Goal: Transaction & Acquisition: Download file/media

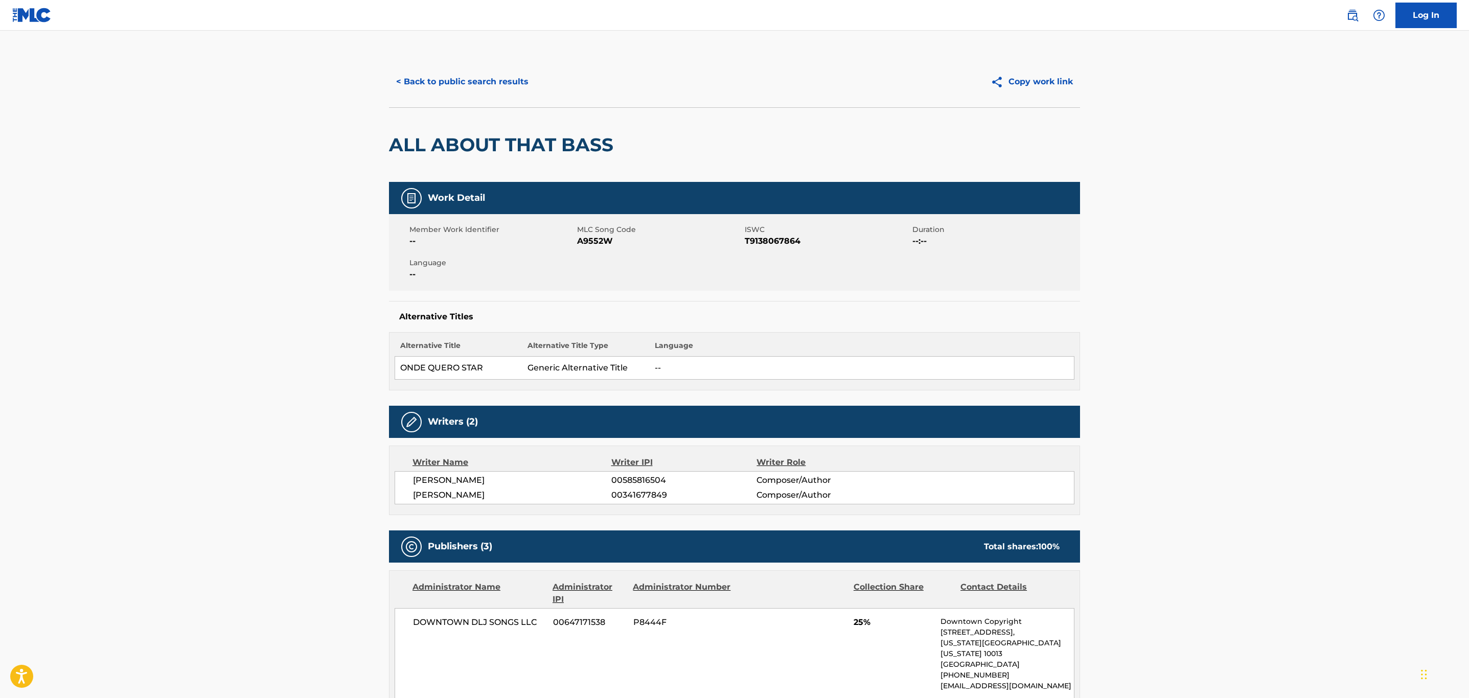
click at [440, 84] on button "< Back to public search results" at bounding box center [462, 82] width 147 height 26
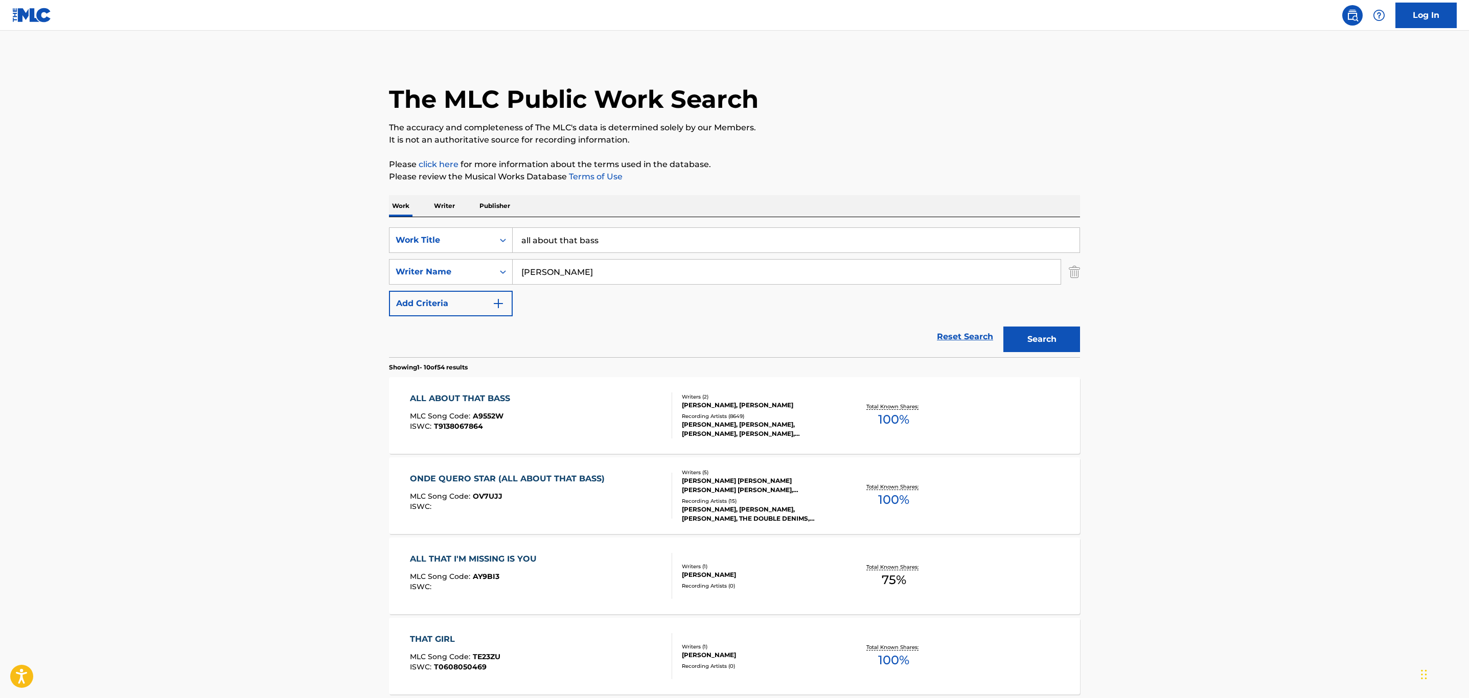
drag, startPoint x: 623, startPoint y: 238, endPoint x: 152, endPoint y: 290, distance: 473.6
click at [137, 284] on main "The MLC Public Work Search The accuracy and completeness of The MLC's data is d…" at bounding box center [734, 632] width 1469 height 1203
paste input "Soft Trees Break the Fall"
type input "Soft Trees Break the Fall"
drag, startPoint x: 324, startPoint y: 273, endPoint x: 276, endPoint y: 286, distance: 48.6
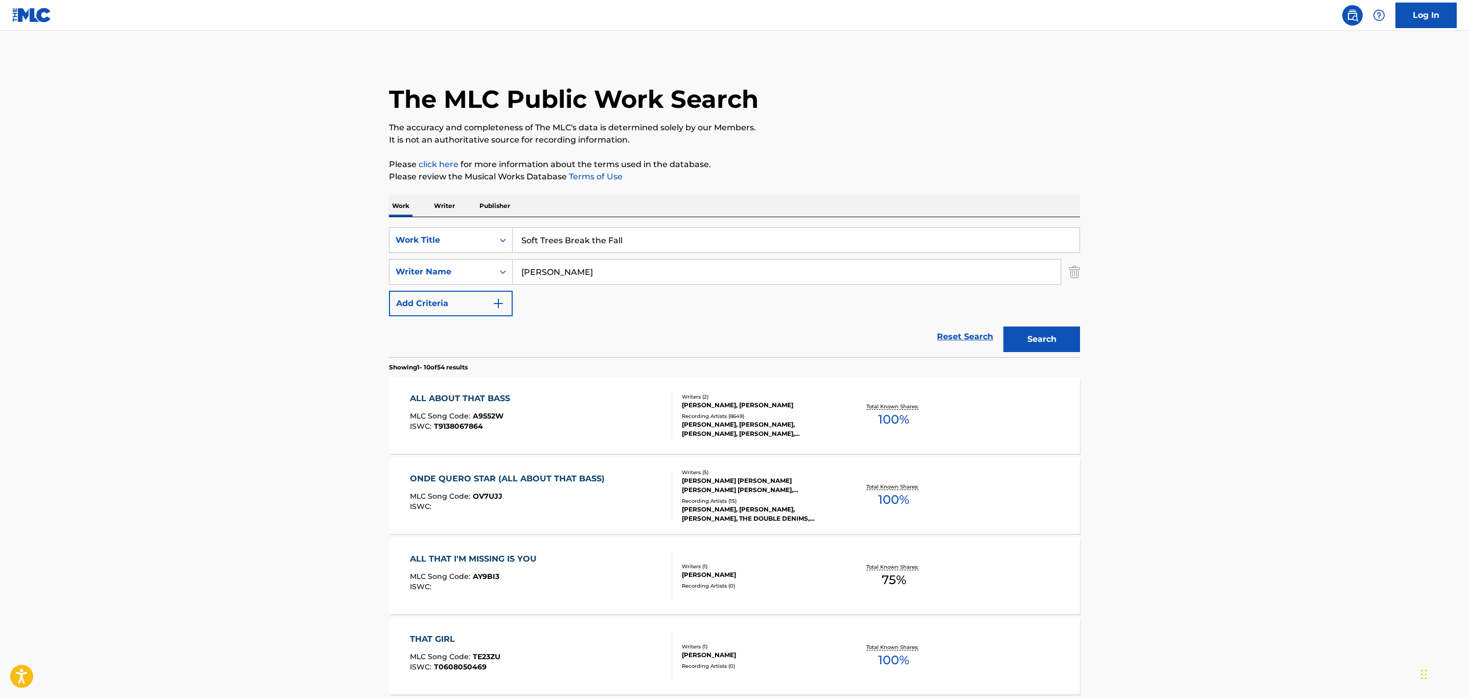
click at [267, 278] on main "The MLC Public Work Search The accuracy and completeness of The MLC's data is d…" at bounding box center [734, 632] width 1469 height 1203
type input "[PERSON_NAME]"
click at [1003, 327] on button "Search" at bounding box center [1041, 340] width 77 height 26
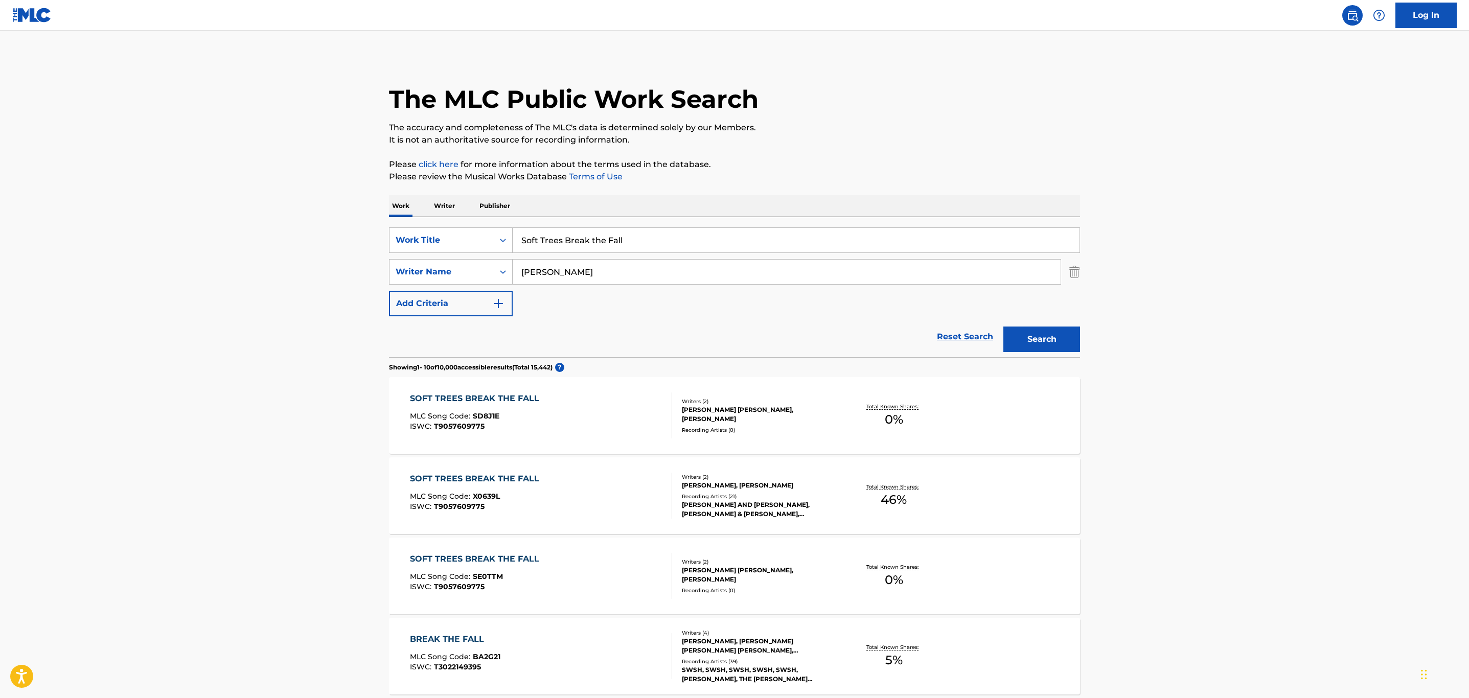
click at [598, 411] on div "SOFT TREES BREAK THE FALL MLC Song Code : SD8J1E ISWC : T9057609775" at bounding box center [541, 416] width 263 height 46
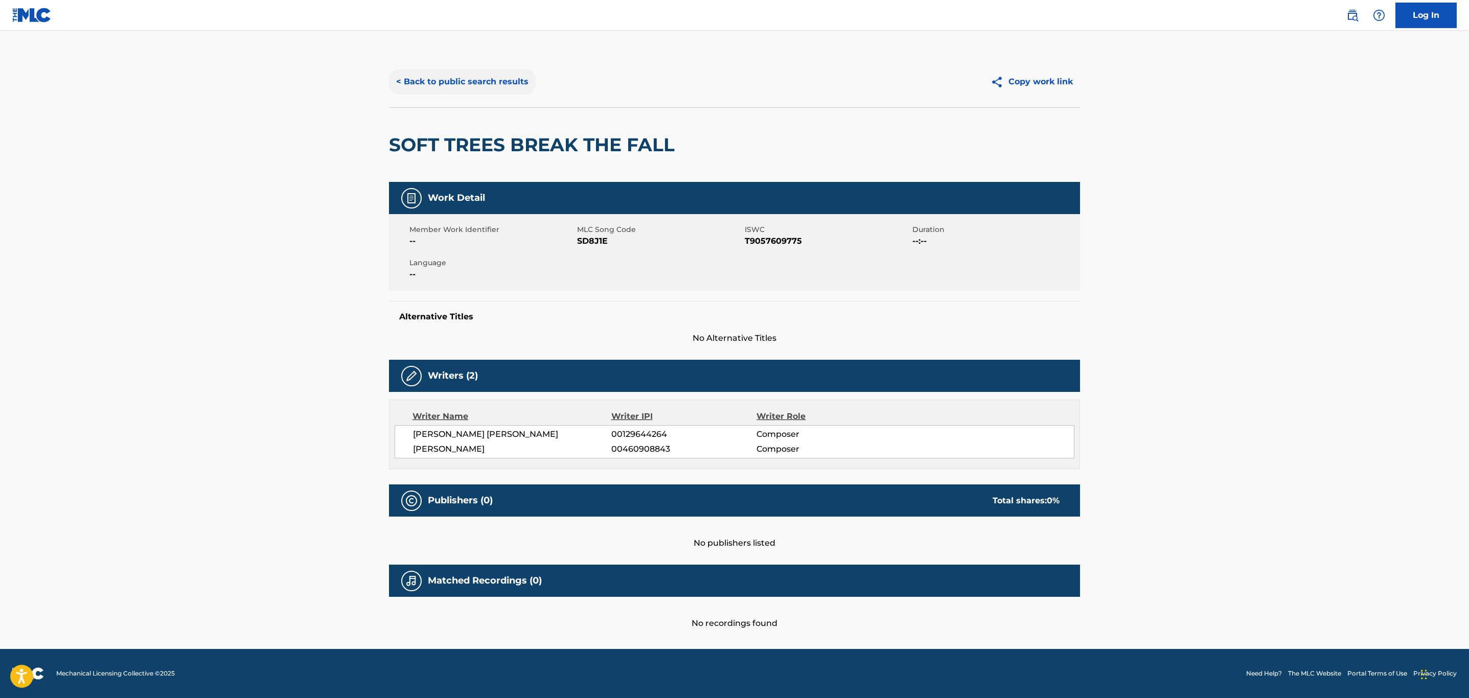
click at [464, 81] on button "< Back to public search results" at bounding box center [462, 82] width 147 height 26
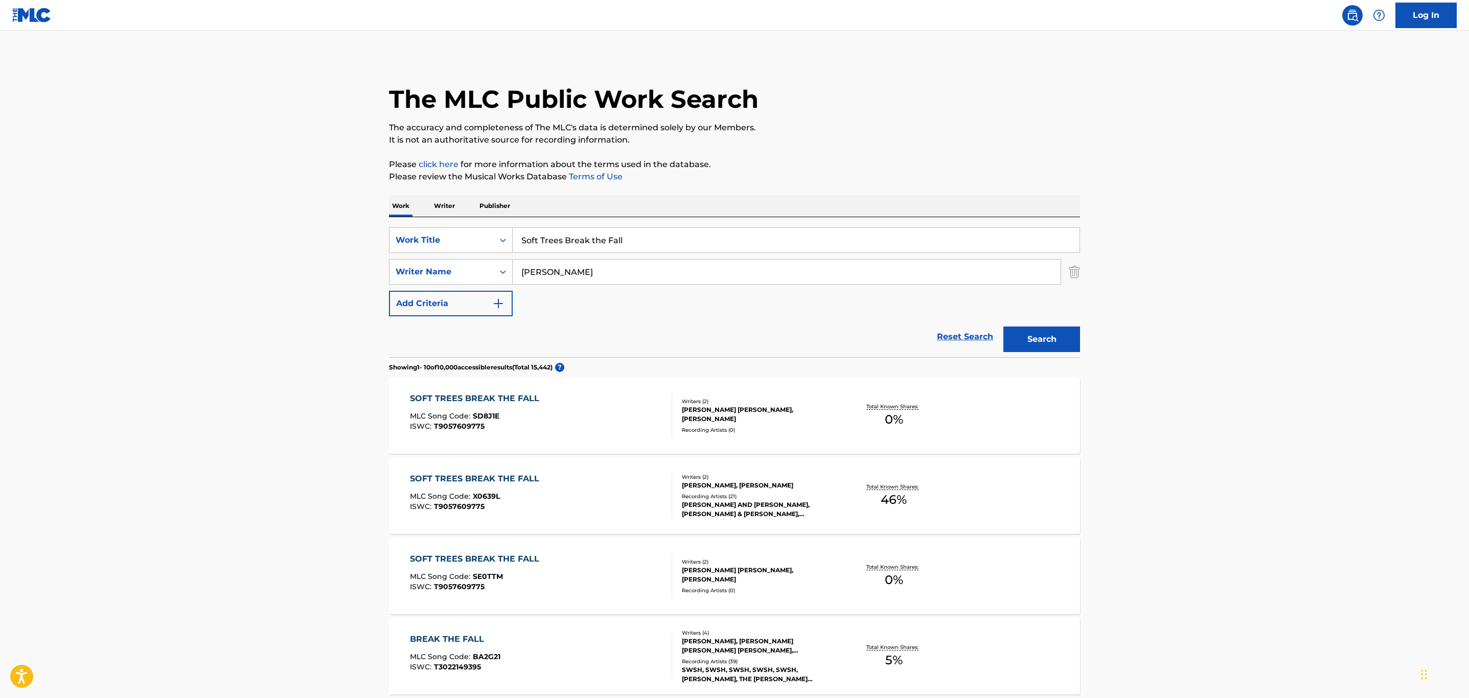
click at [592, 497] on div "SOFT TREES BREAK THE FALL MLC Song Code : X0639L ISWC : T9057609775" at bounding box center [541, 496] width 263 height 46
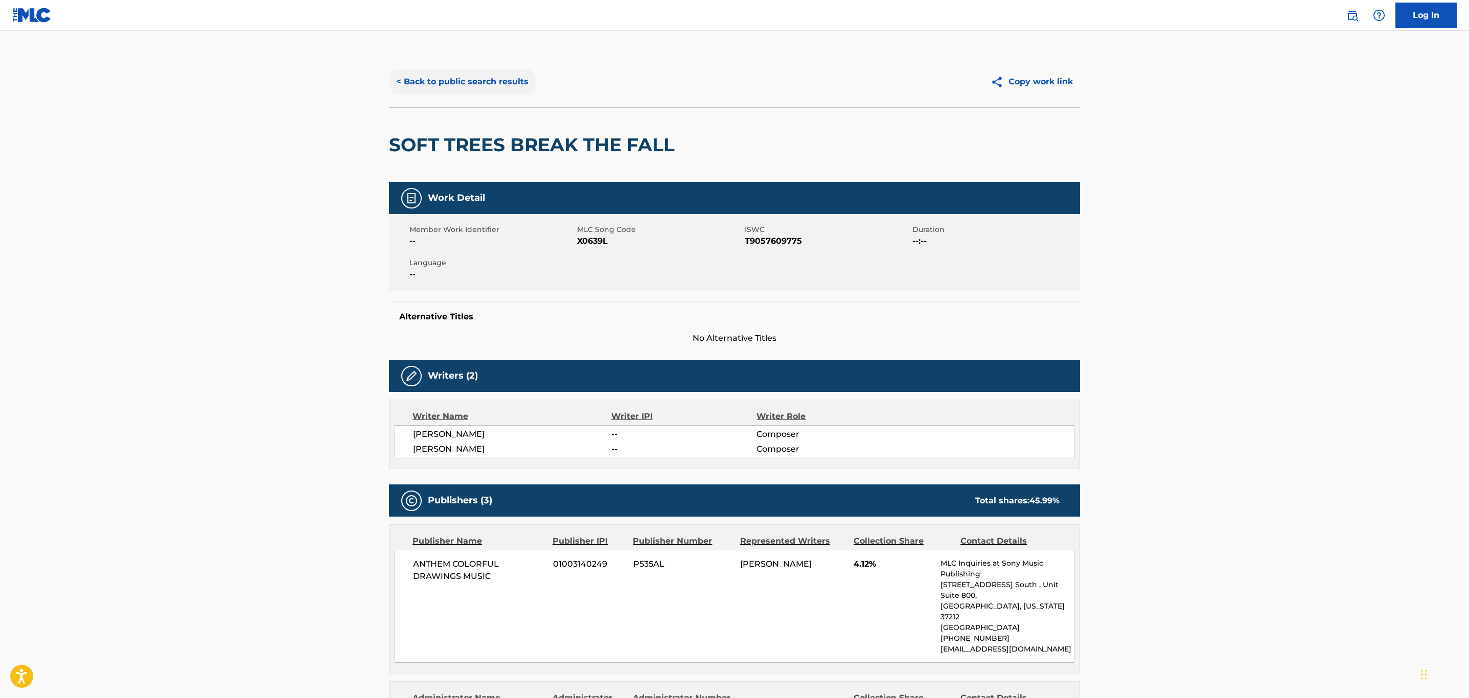
click at [494, 86] on button "< Back to public search results" at bounding box center [462, 82] width 147 height 26
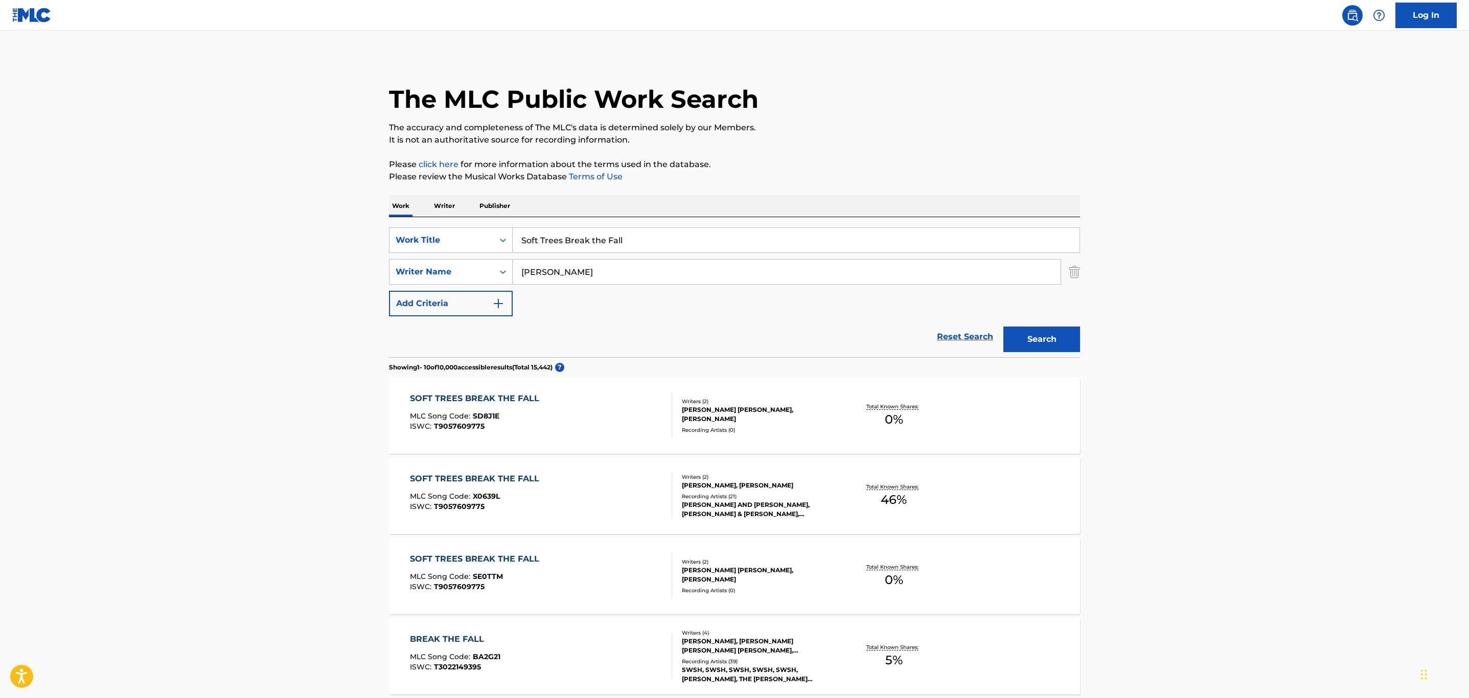
click at [582, 578] on div "SOFT TREES BREAK THE FALL MLC Song Code : SE0TTM ISWC : T9057609775" at bounding box center [541, 576] width 263 height 46
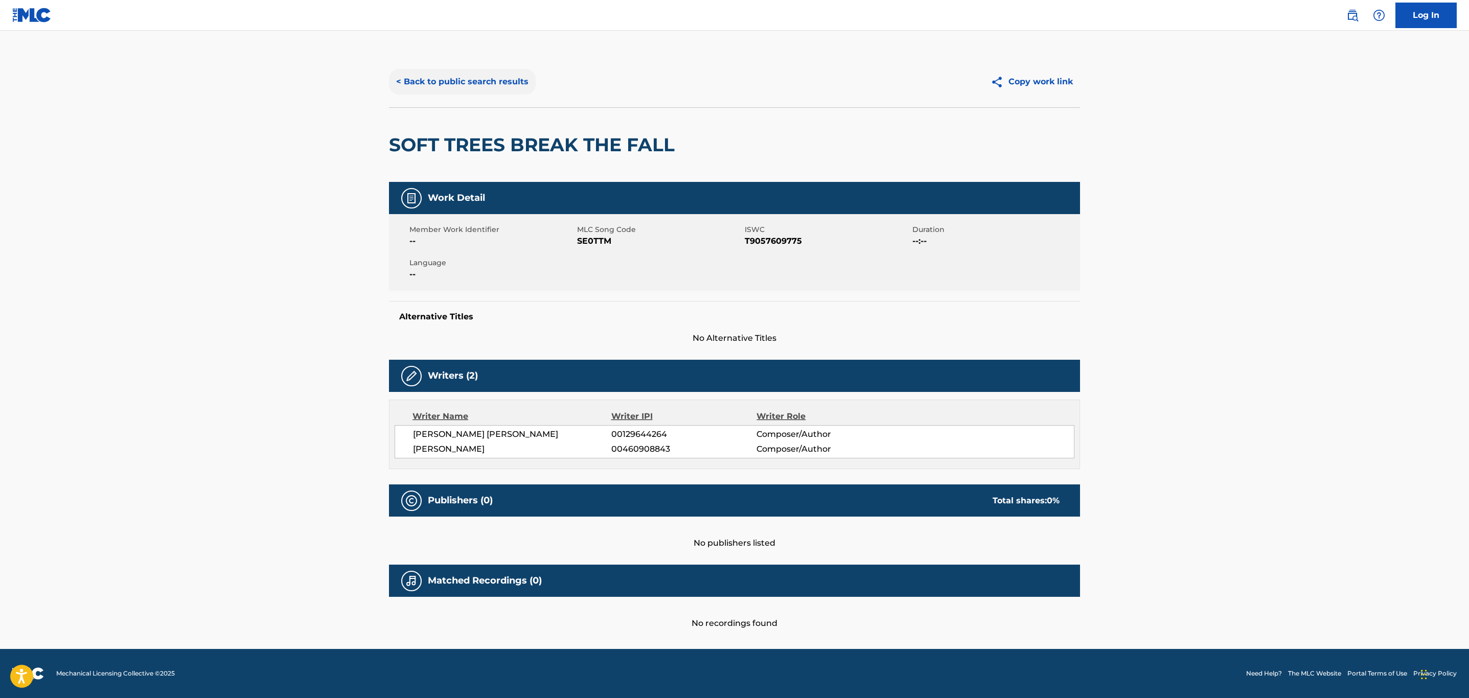
click at [428, 84] on button "< Back to public search results" at bounding box center [462, 82] width 147 height 26
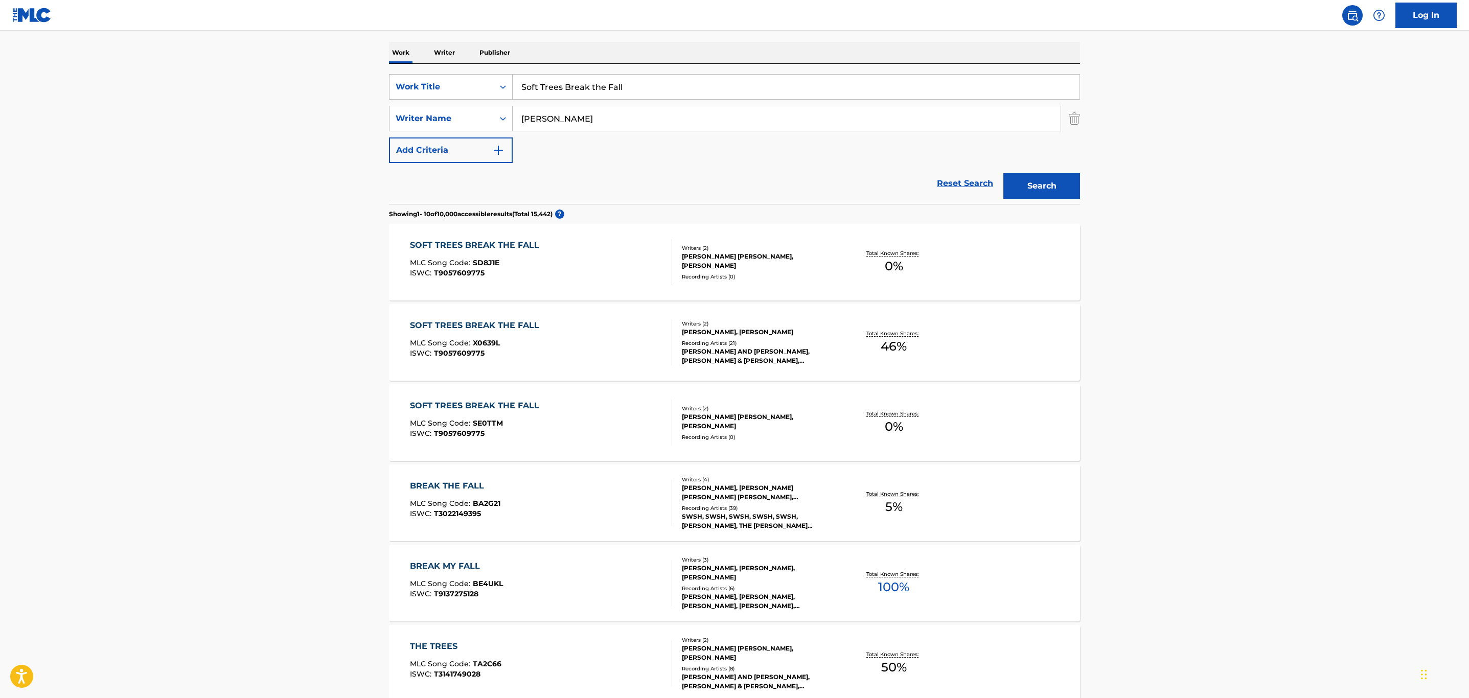
scroll to position [307, 0]
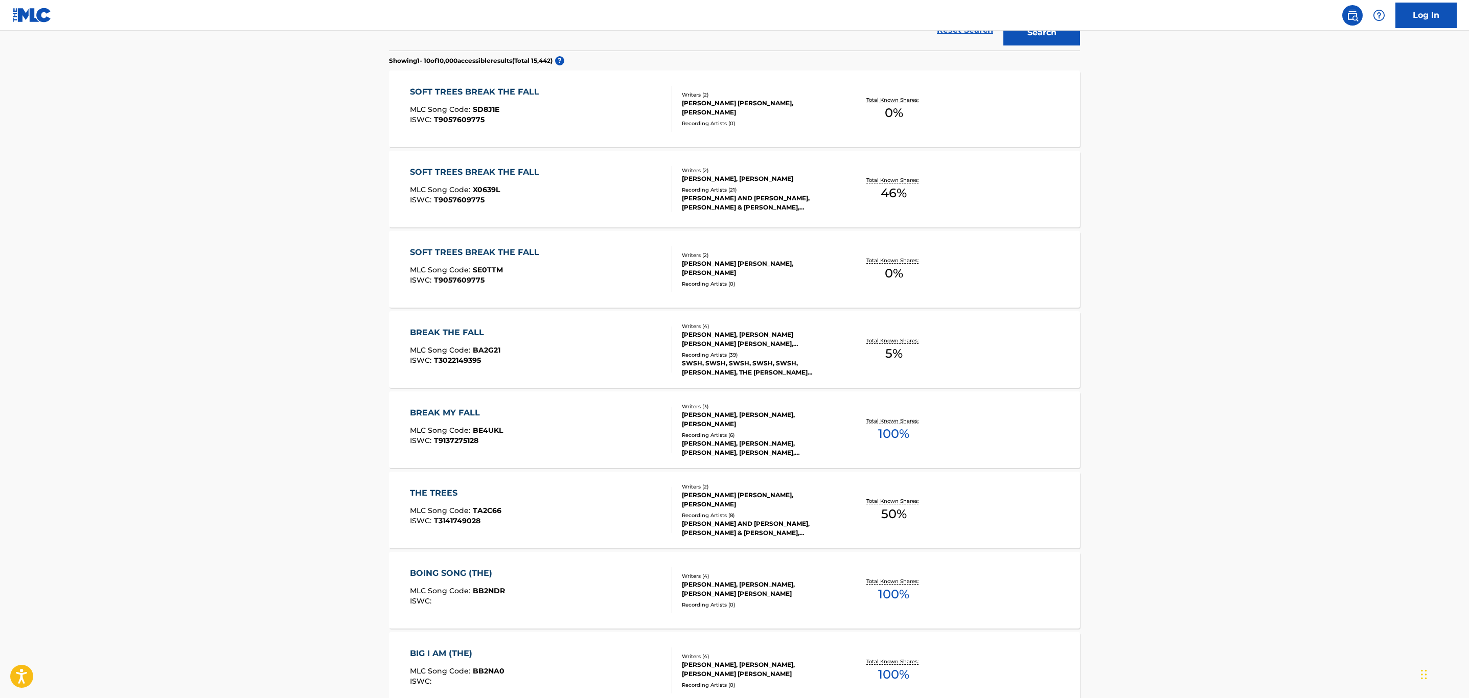
click at [506, 500] on div "THE TREES MLC Song Code : TA2C66 ISWC : T3141749028" at bounding box center [541, 510] width 263 height 46
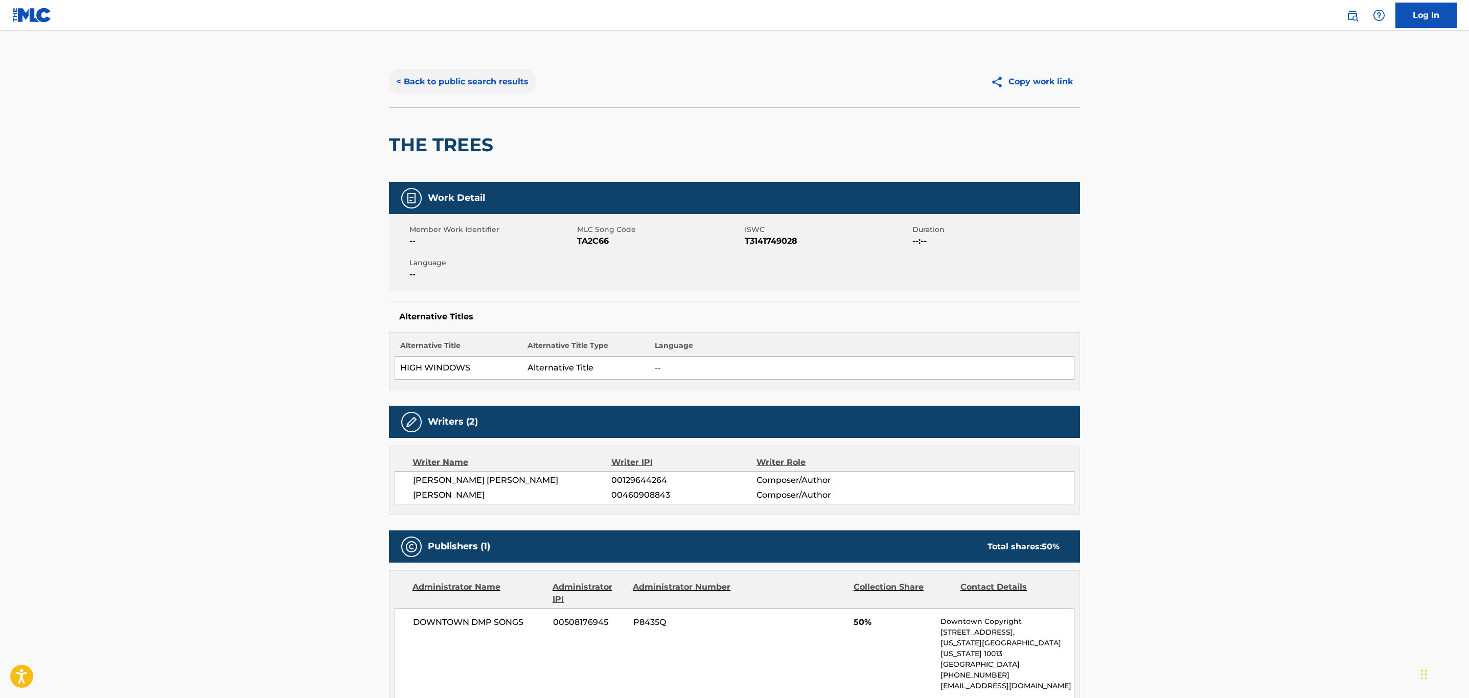
click at [448, 71] on button "< Back to public search results" at bounding box center [462, 82] width 147 height 26
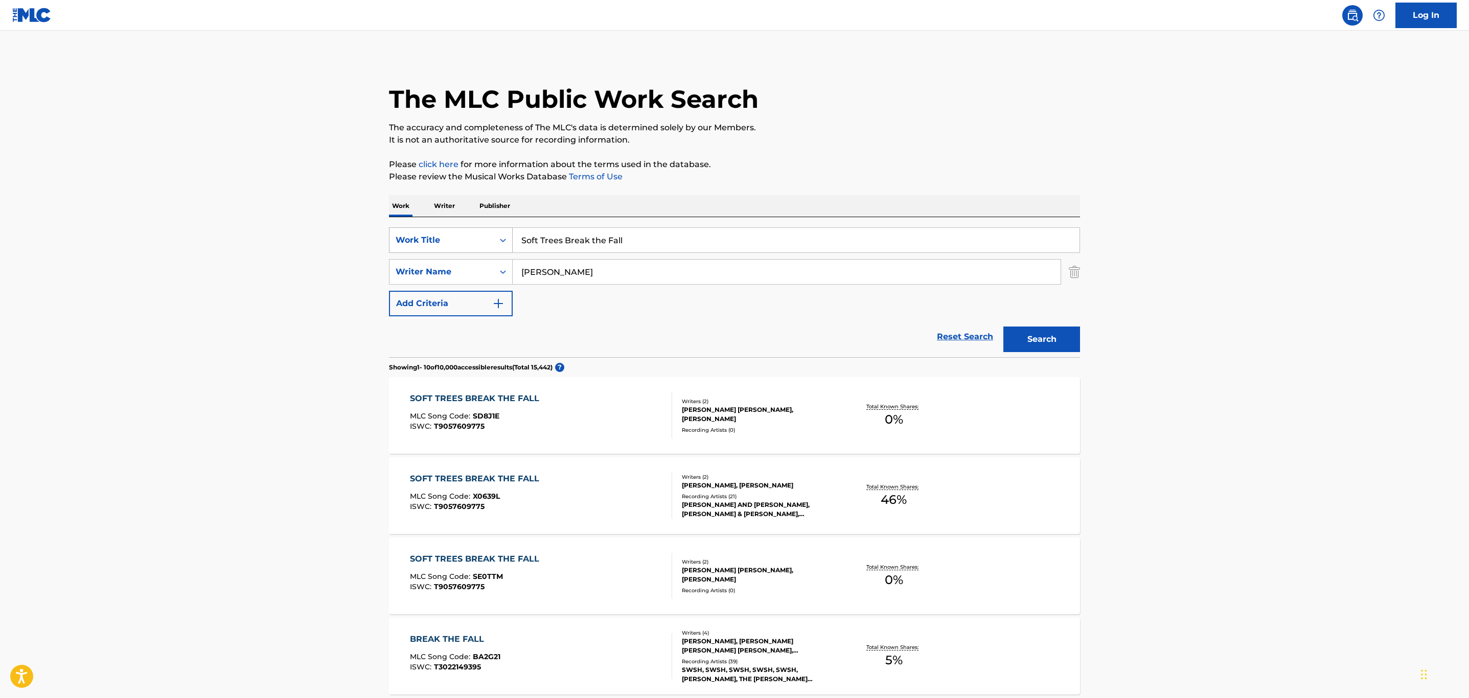
drag, startPoint x: 641, startPoint y: 237, endPoint x: 403, endPoint y: 239, distance: 238.2
click at [402, 240] on div "SearchWithCriteria27c5cc12-05f3-4228-b5e1-d3ba6a5cf11e Work Title Soft Trees Br…" at bounding box center [734, 240] width 691 height 26
type input "revolving door"
drag, startPoint x: 574, startPoint y: 272, endPoint x: 436, endPoint y: 280, distance: 138.2
click at [436, 280] on div "SearchWithCriteria0be77d09-b49a-4940-9bba-7fd6ee5cae46 Writer Name [PERSON_NAME]" at bounding box center [734, 272] width 691 height 26
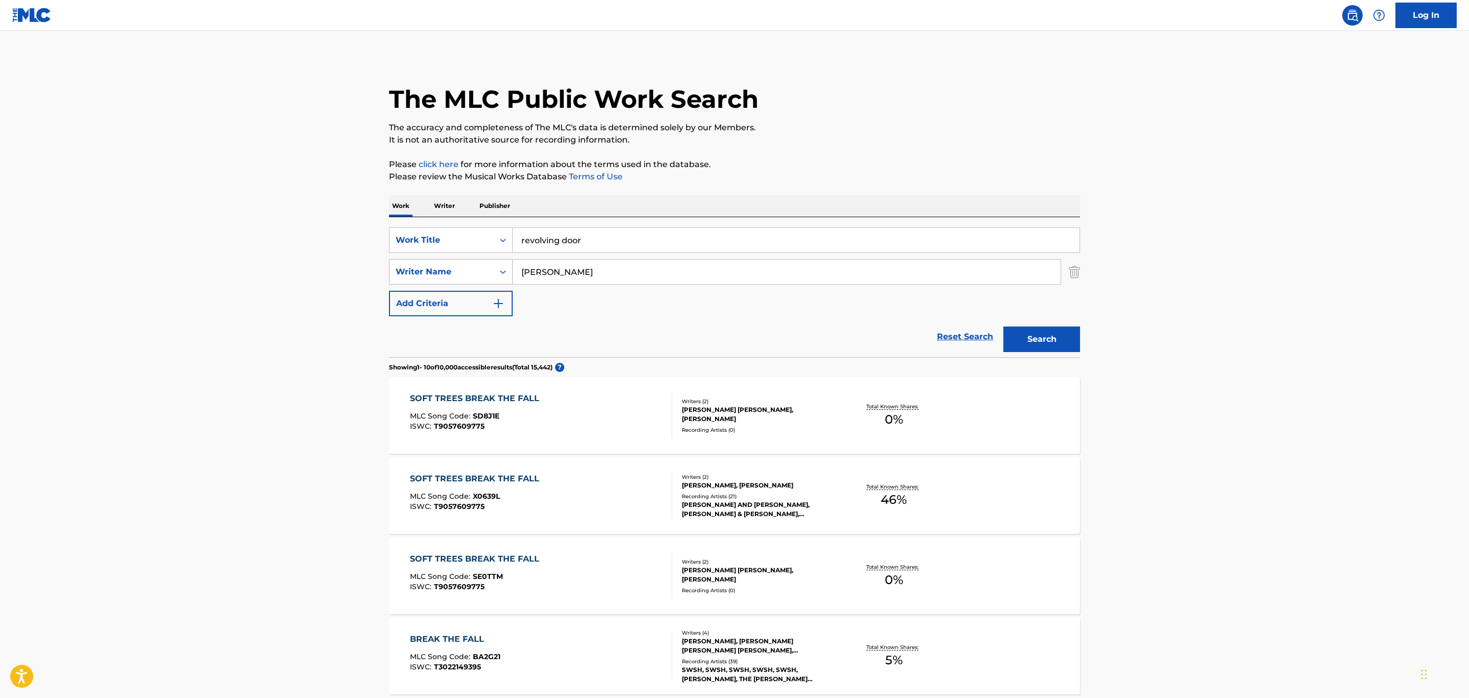
type input "[PERSON_NAME]"
click at [1003, 327] on button "Search" at bounding box center [1041, 340] width 77 height 26
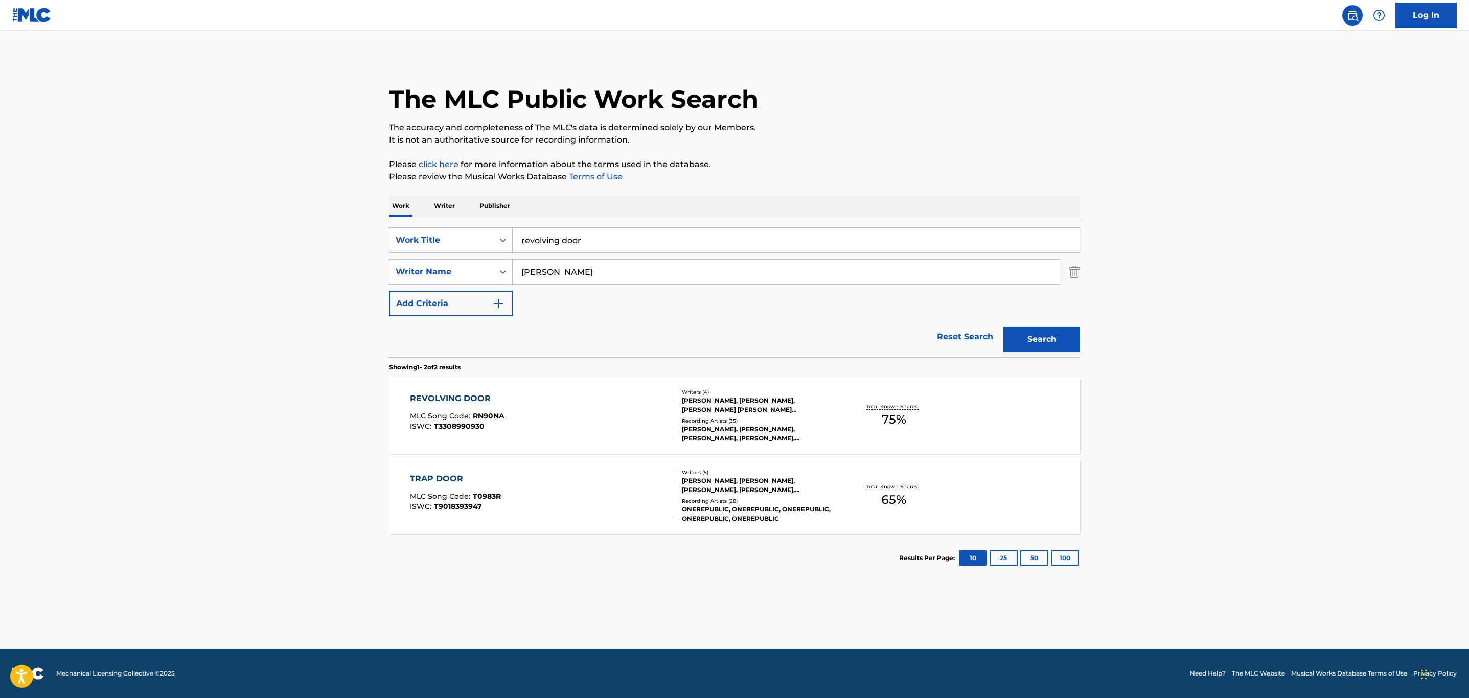
click at [548, 411] on div "REVOLVING DOOR MLC Song Code : RN90NA ISWC : T3308990930" at bounding box center [541, 416] width 263 height 46
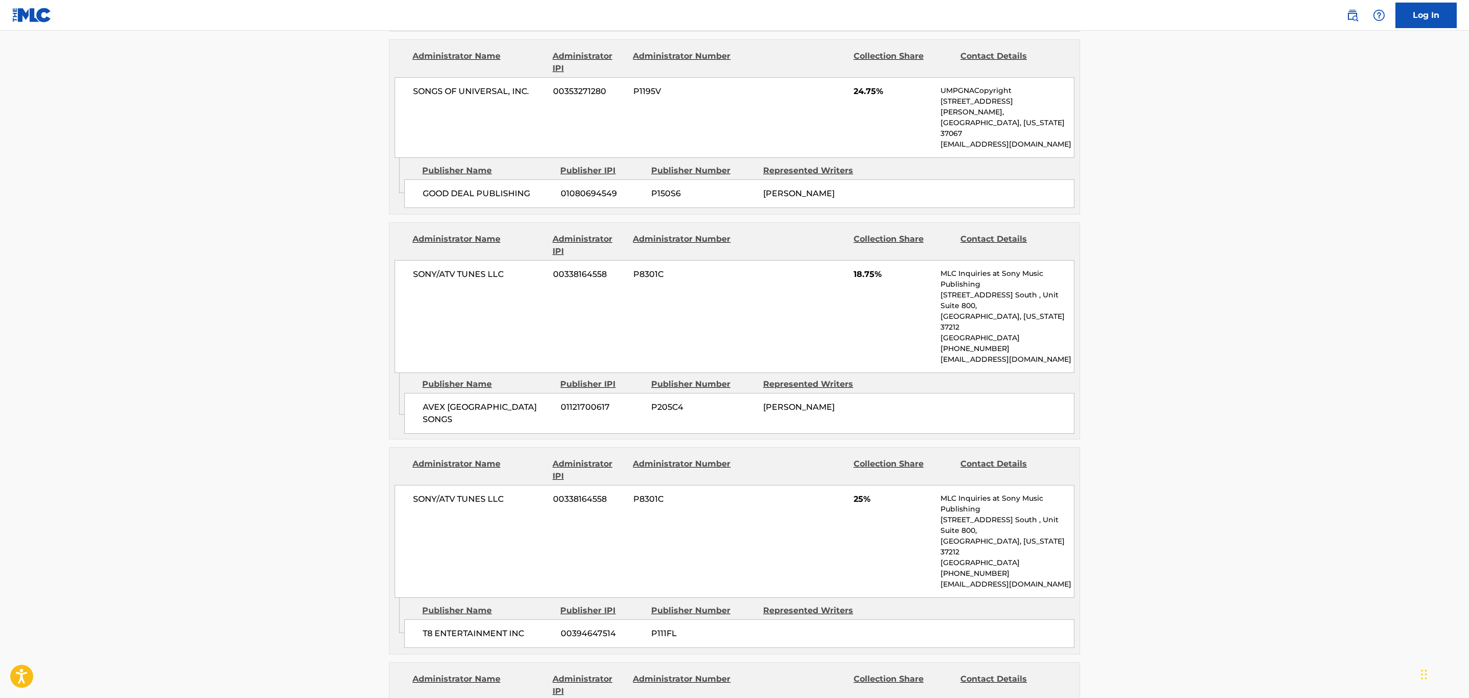
scroll to position [843, 0]
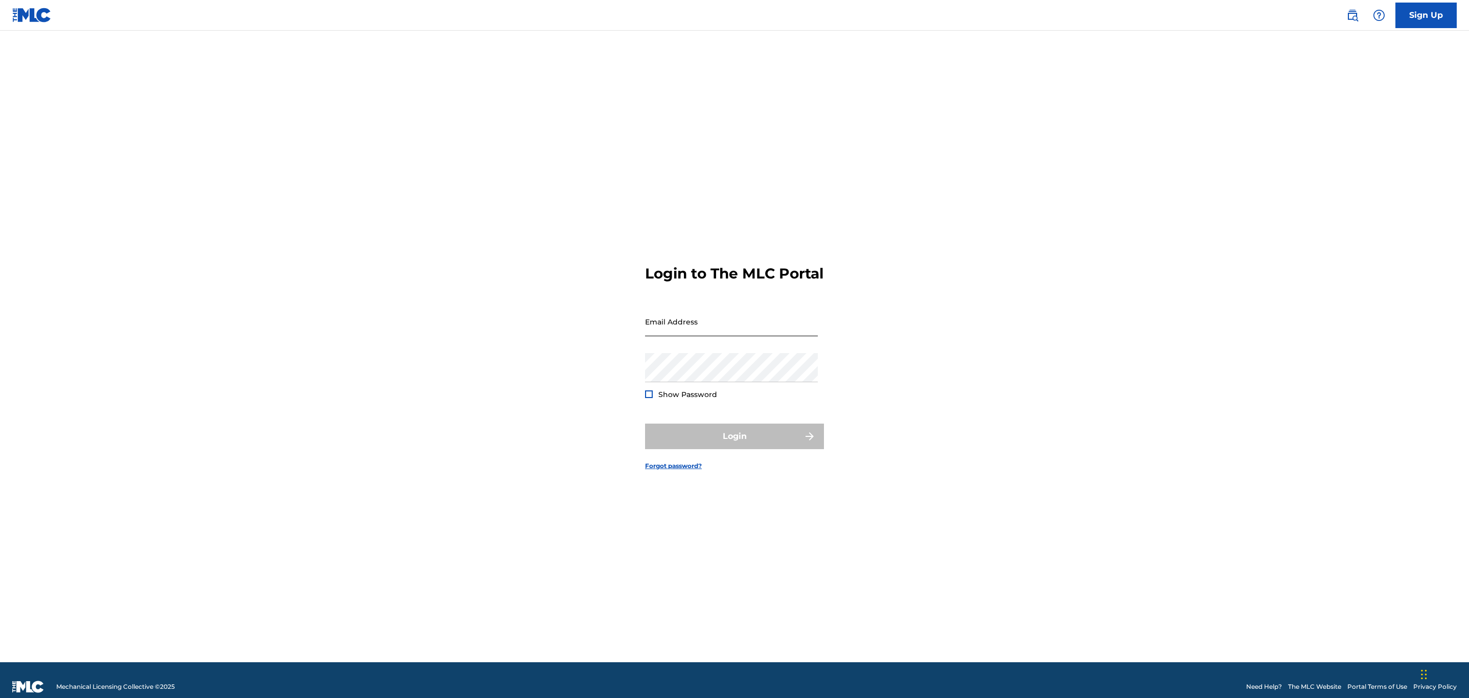
click at [747, 319] on input "Email Address" at bounding box center [731, 321] width 173 height 29
click at [723, 329] on input "Email Address" at bounding box center [731, 321] width 173 height 29
type input "KKOWALSKA@SONGTRUST.COM"
click at [645, 424] on button "Login" at bounding box center [734, 437] width 179 height 26
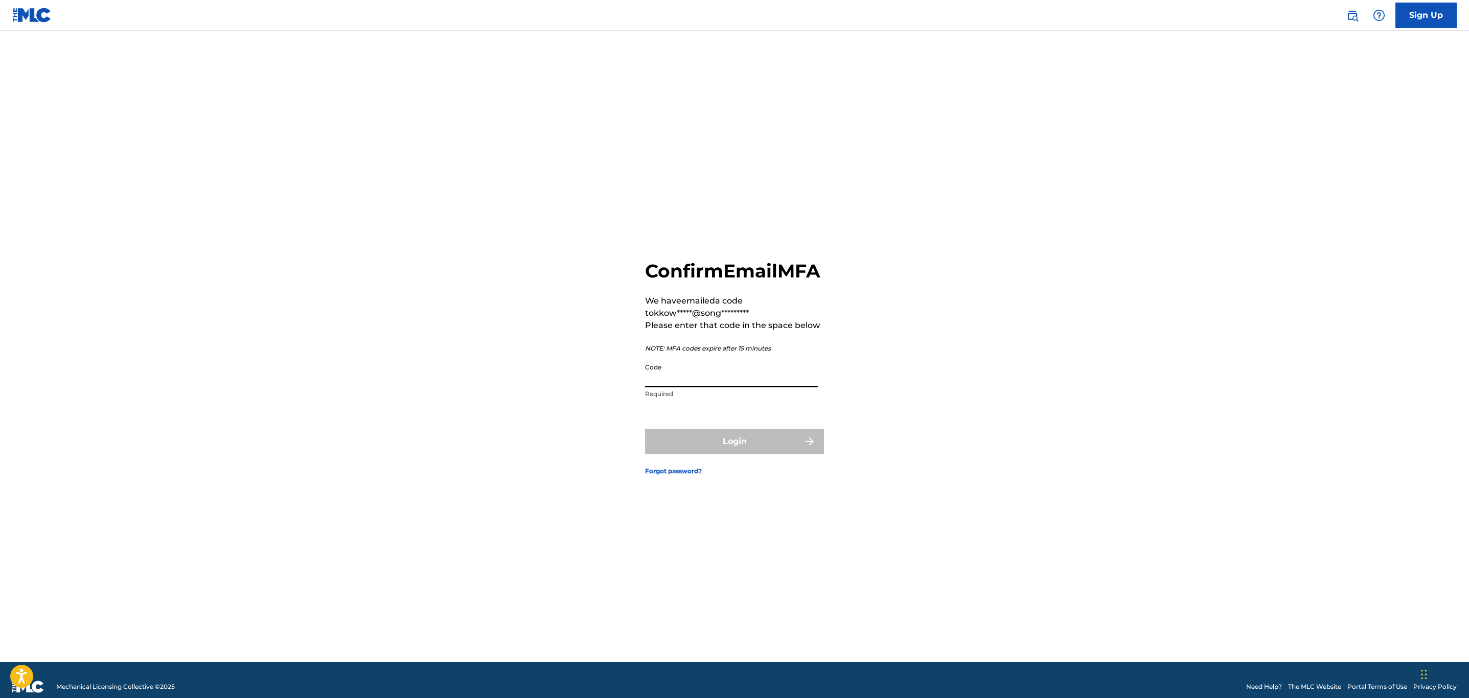
click at [746, 385] on input "Code" at bounding box center [731, 372] width 173 height 29
paste input "429461"
type input "429461"
click at [767, 454] on button "Login" at bounding box center [734, 442] width 179 height 26
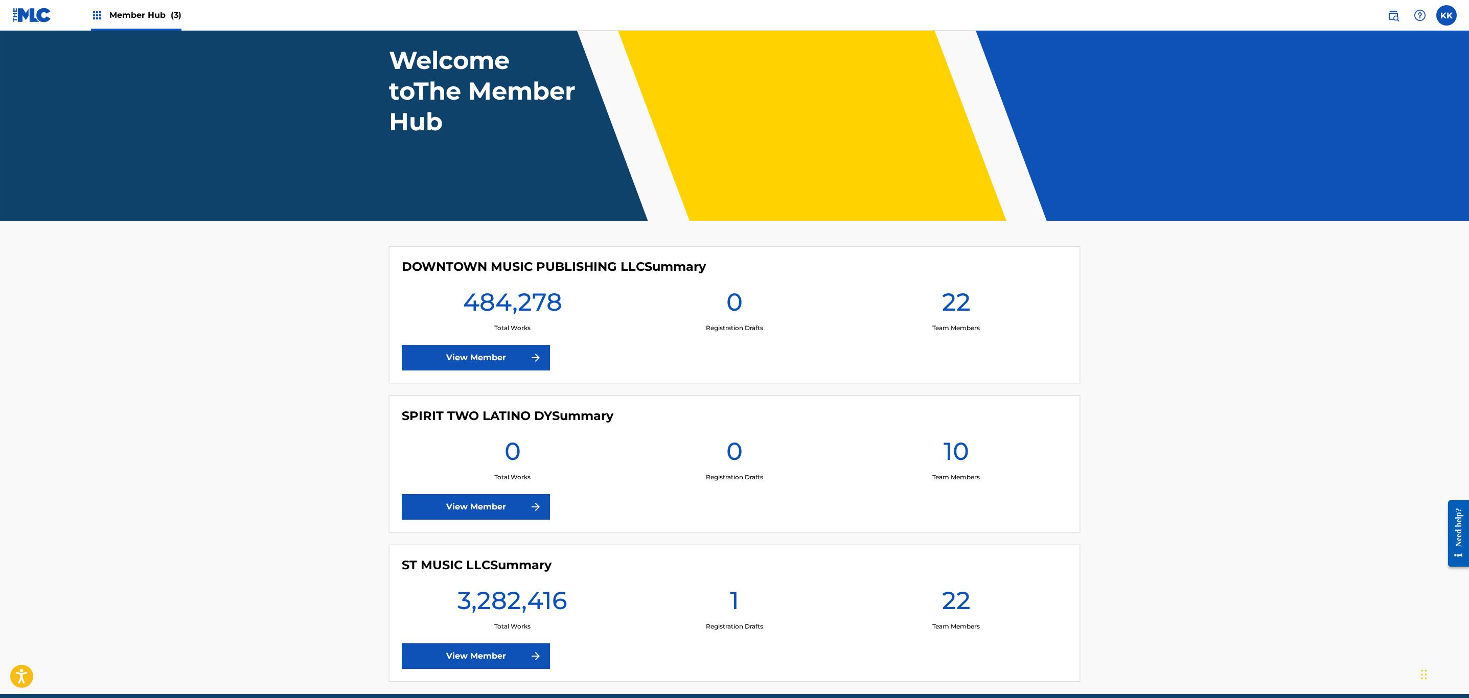
scroll to position [106, 0]
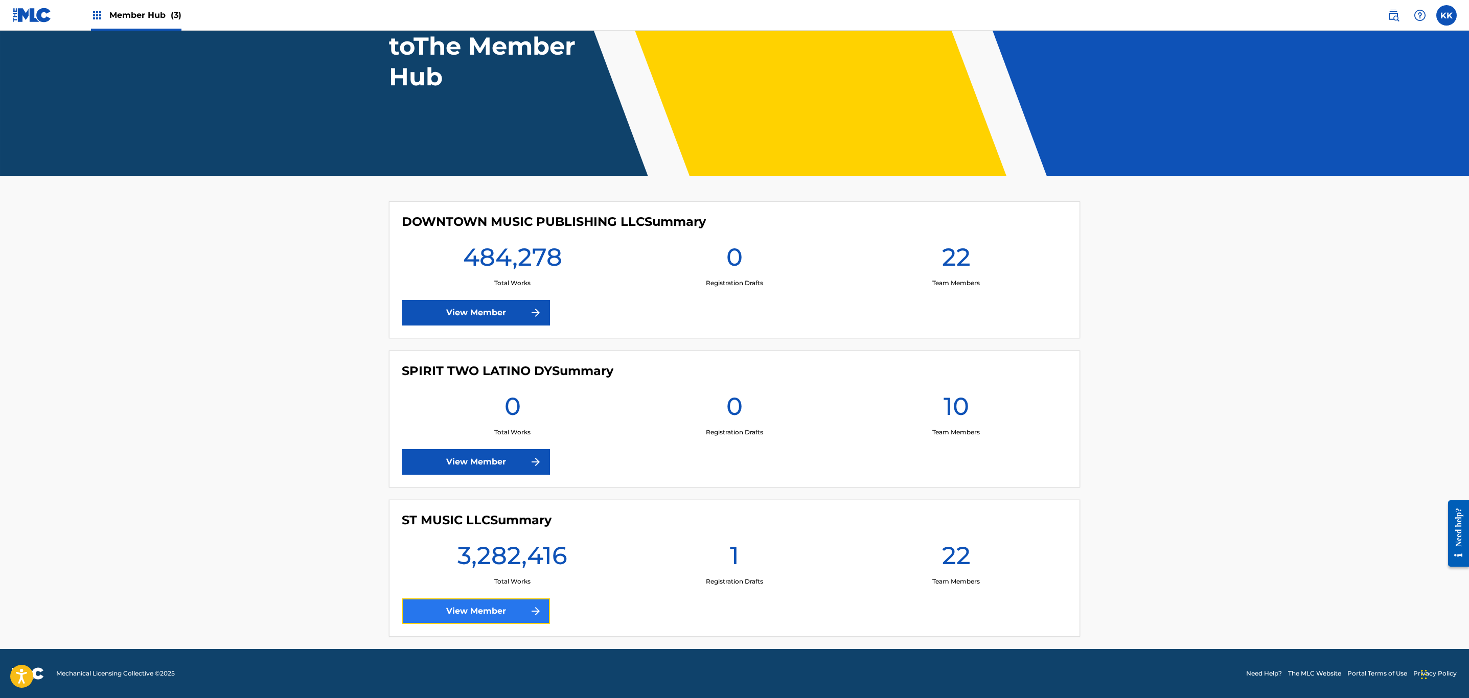
click at [492, 614] on link "View Member" at bounding box center [476, 611] width 148 height 26
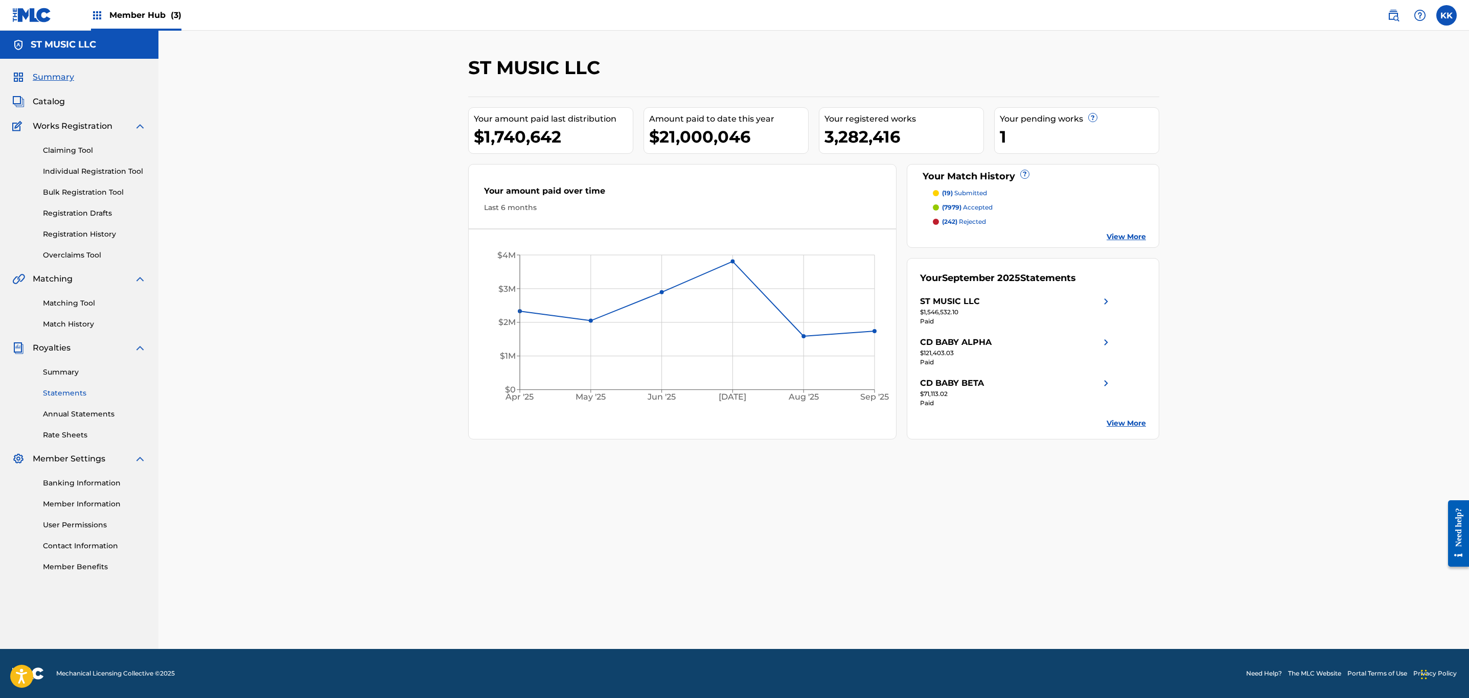
click at [74, 393] on link "Statements" at bounding box center [94, 393] width 103 height 11
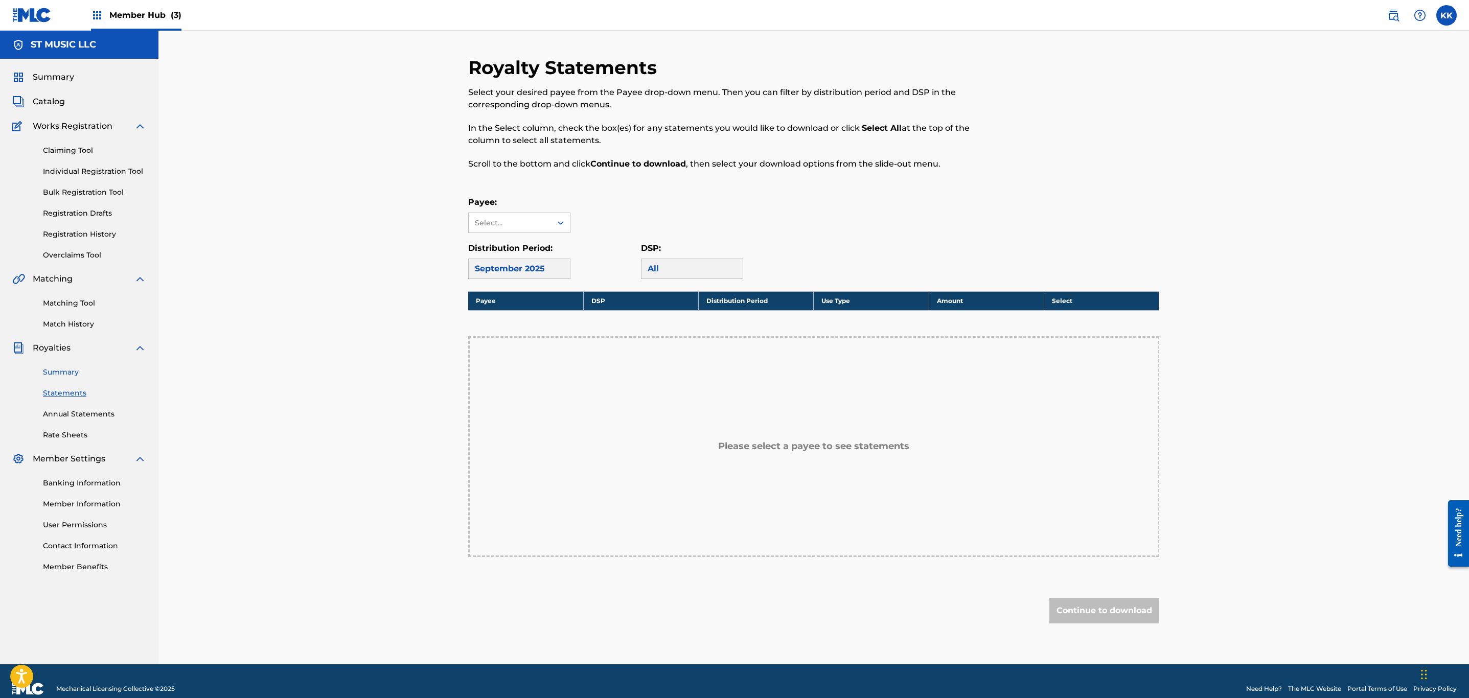
click at [71, 373] on link "Summary" at bounding box center [94, 372] width 103 height 11
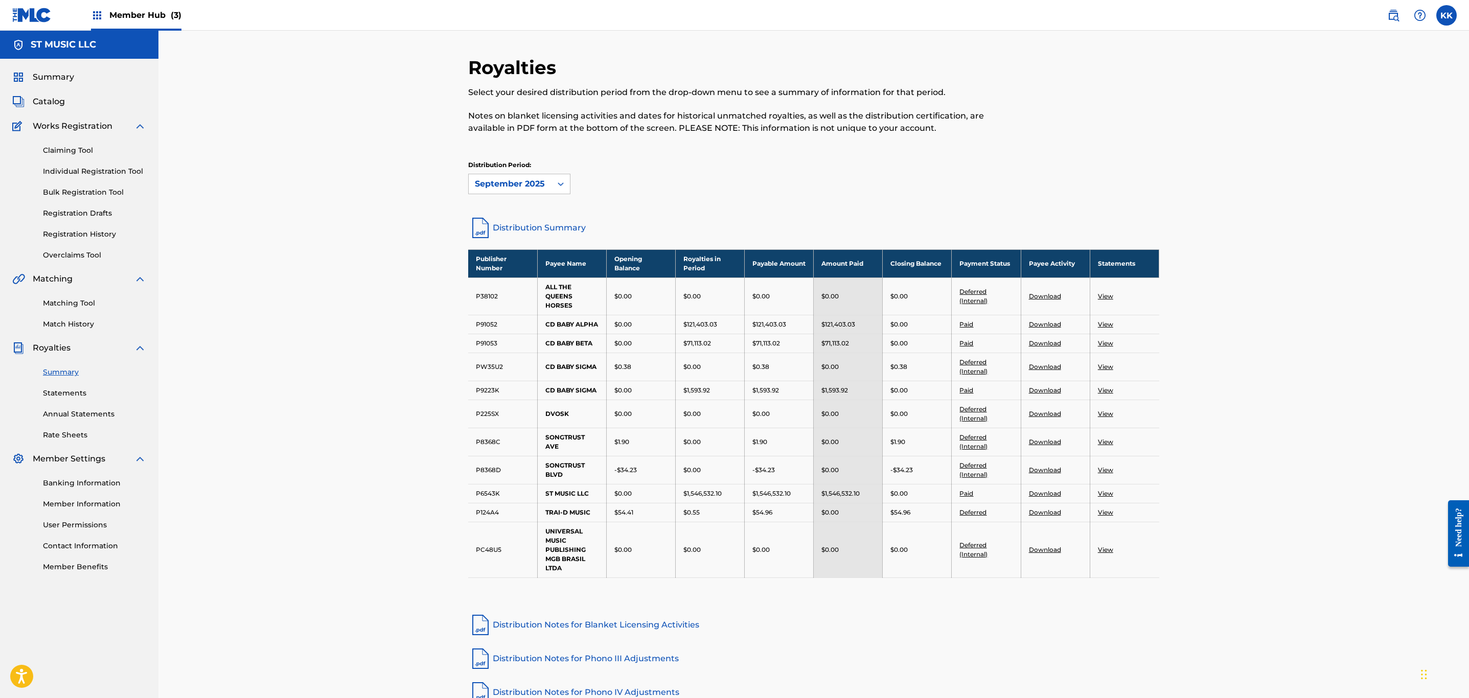
click at [1107, 497] on link "View" at bounding box center [1105, 494] width 15 height 8
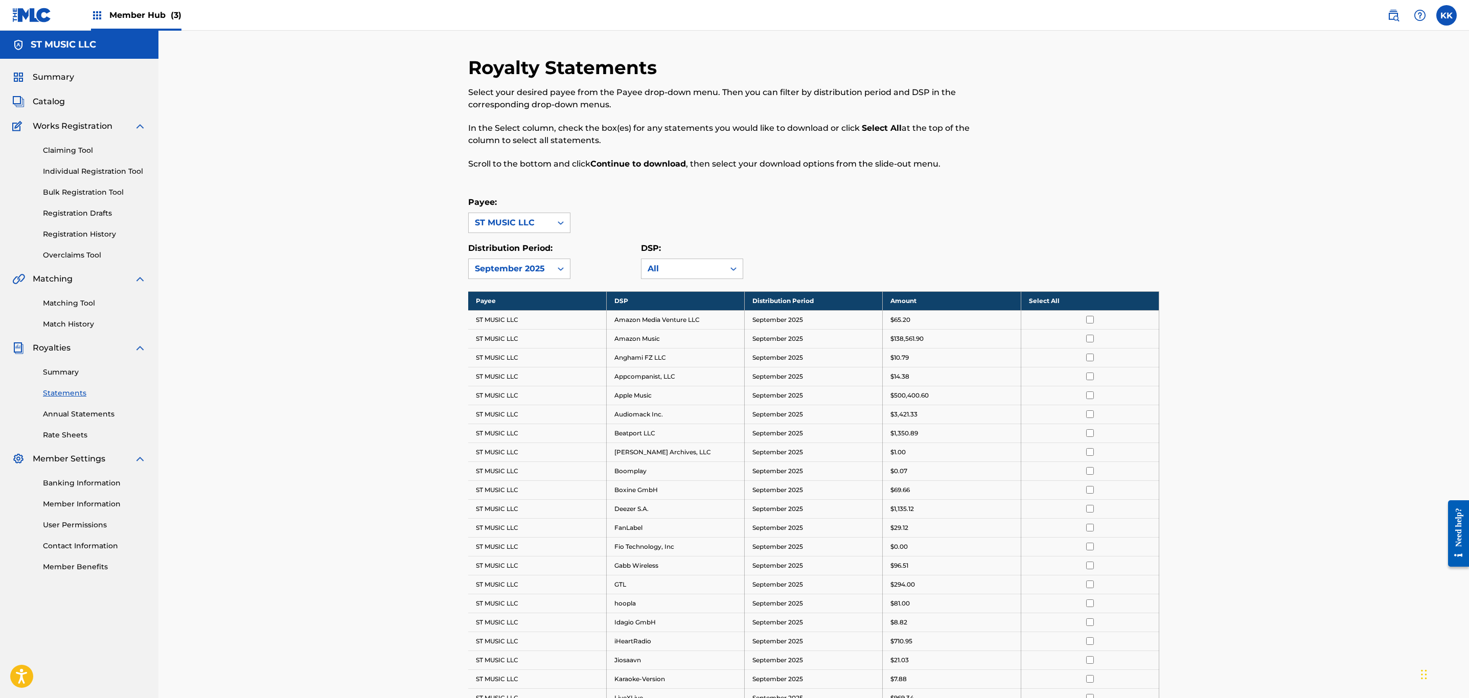
click at [1050, 302] on th "Select All" at bounding box center [1090, 300] width 138 height 19
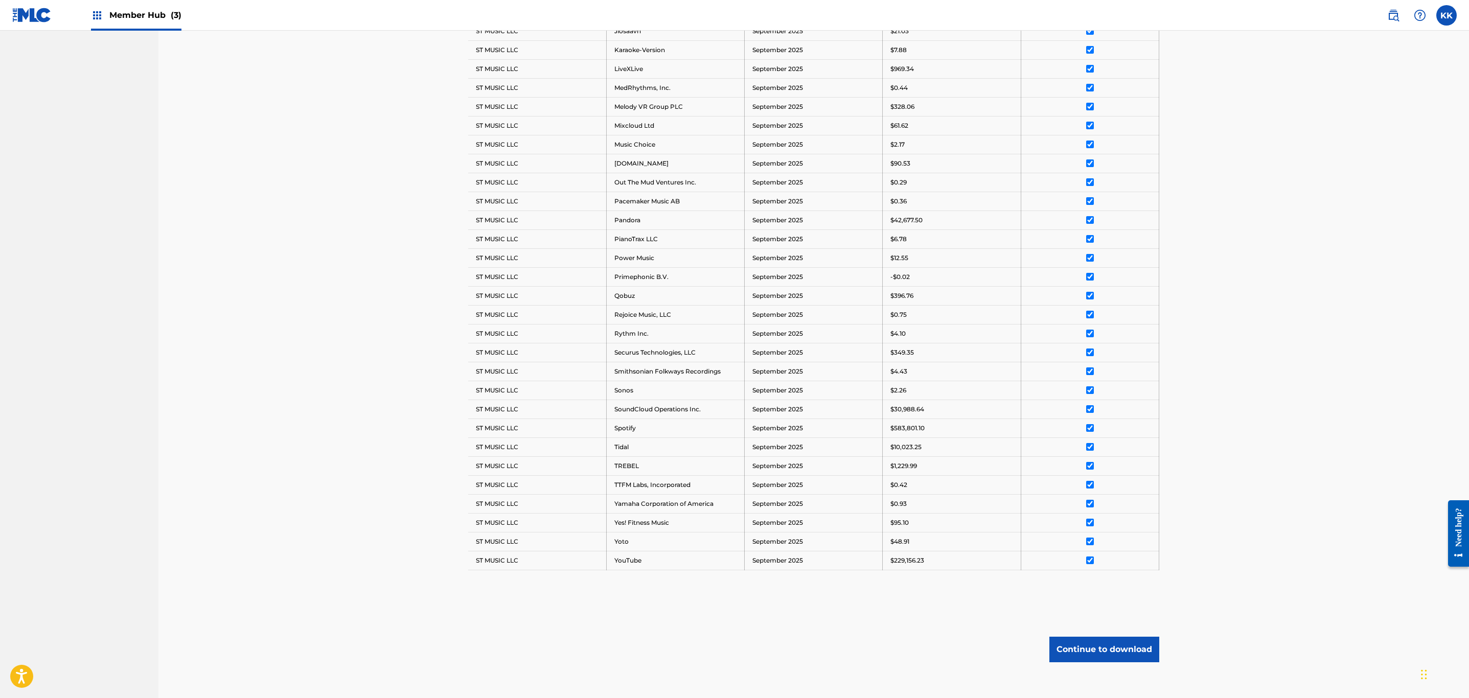
scroll to position [696, 0]
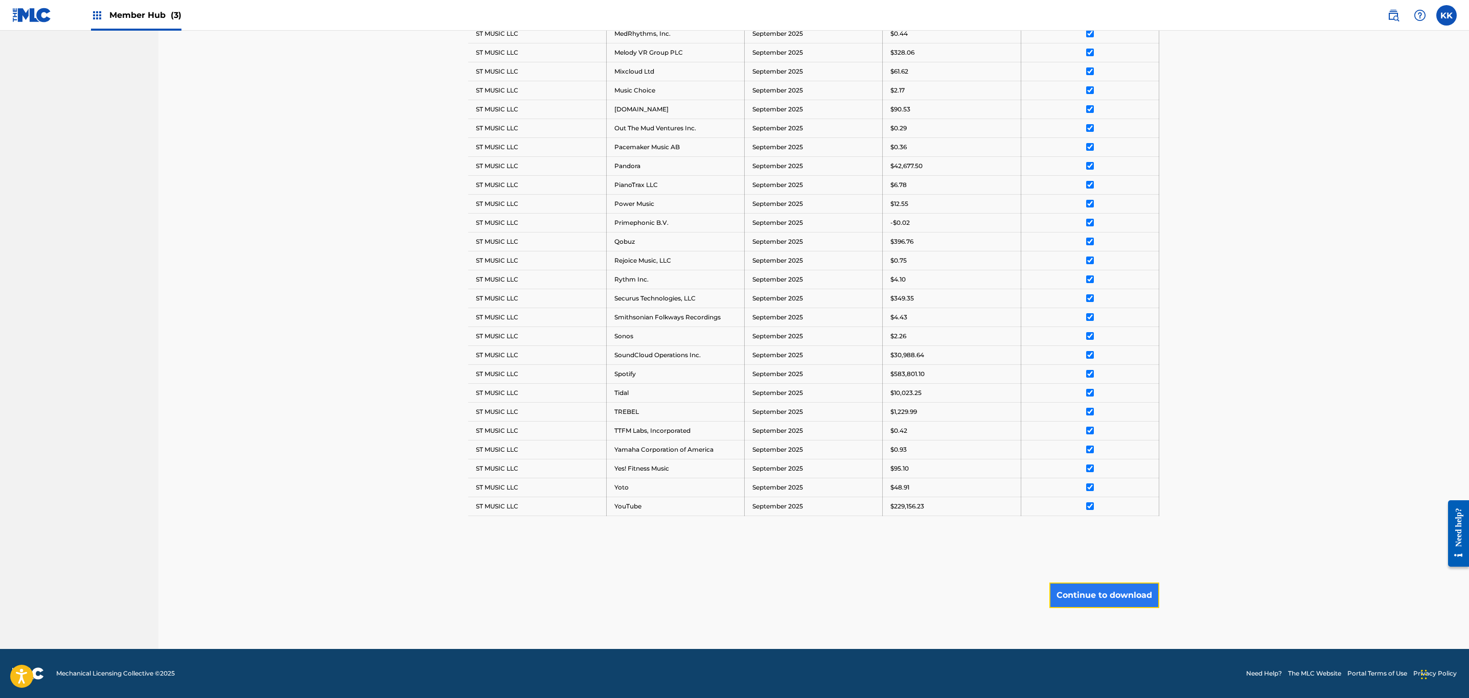
click at [1123, 606] on button "Continue to download" at bounding box center [1104, 596] width 110 height 26
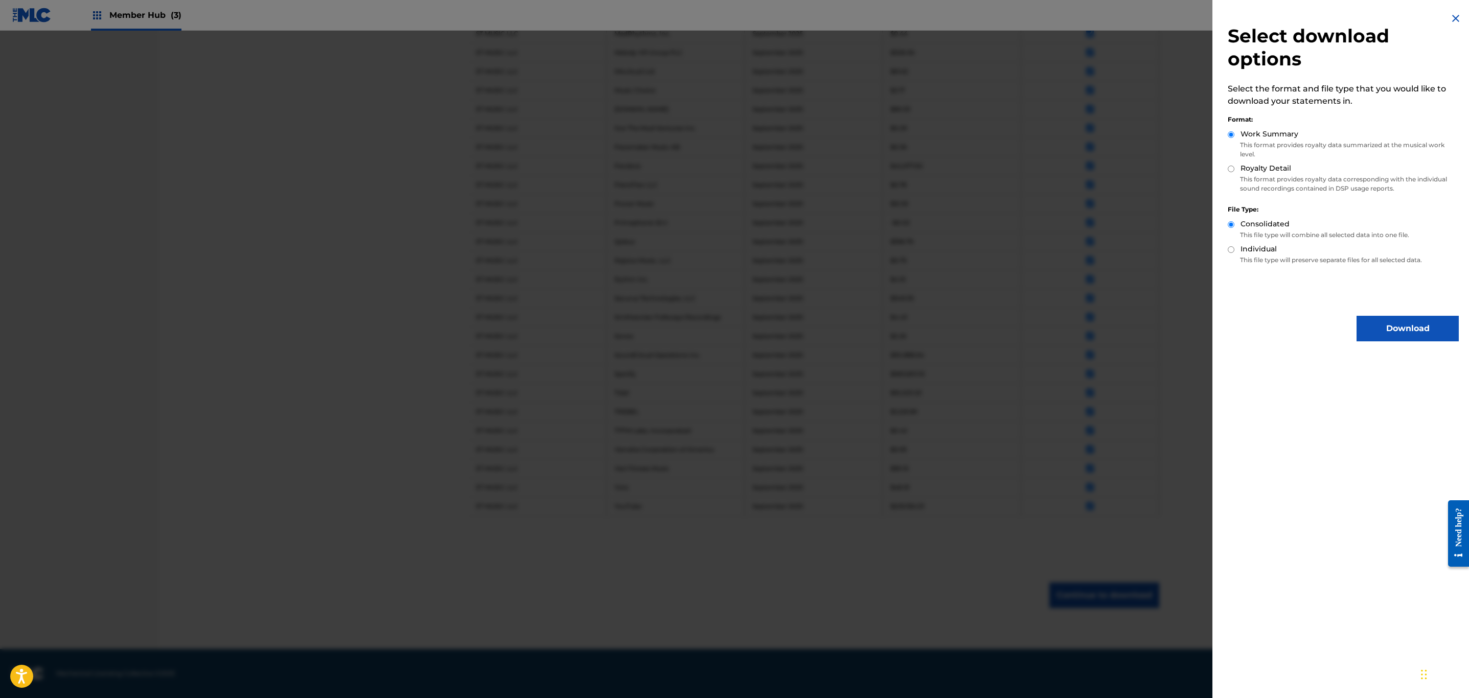
click at [1229, 166] on input "Royalty Detail" at bounding box center [1231, 169] width 7 height 7
radio input "true"
click at [1426, 331] on button "Download" at bounding box center [1407, 329] width 102 height 26
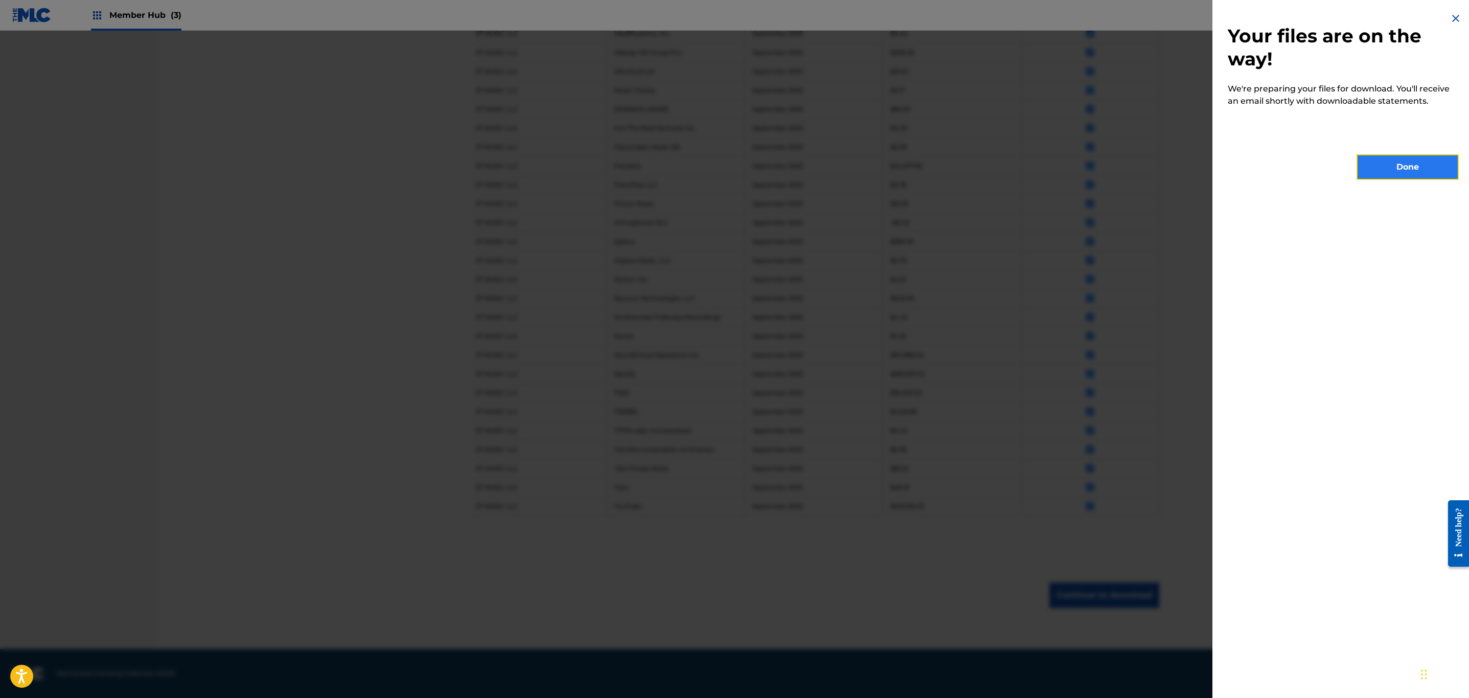
click at [1423, 170] on button "Done" at bounding box center [1407, 167] width 102 height 26
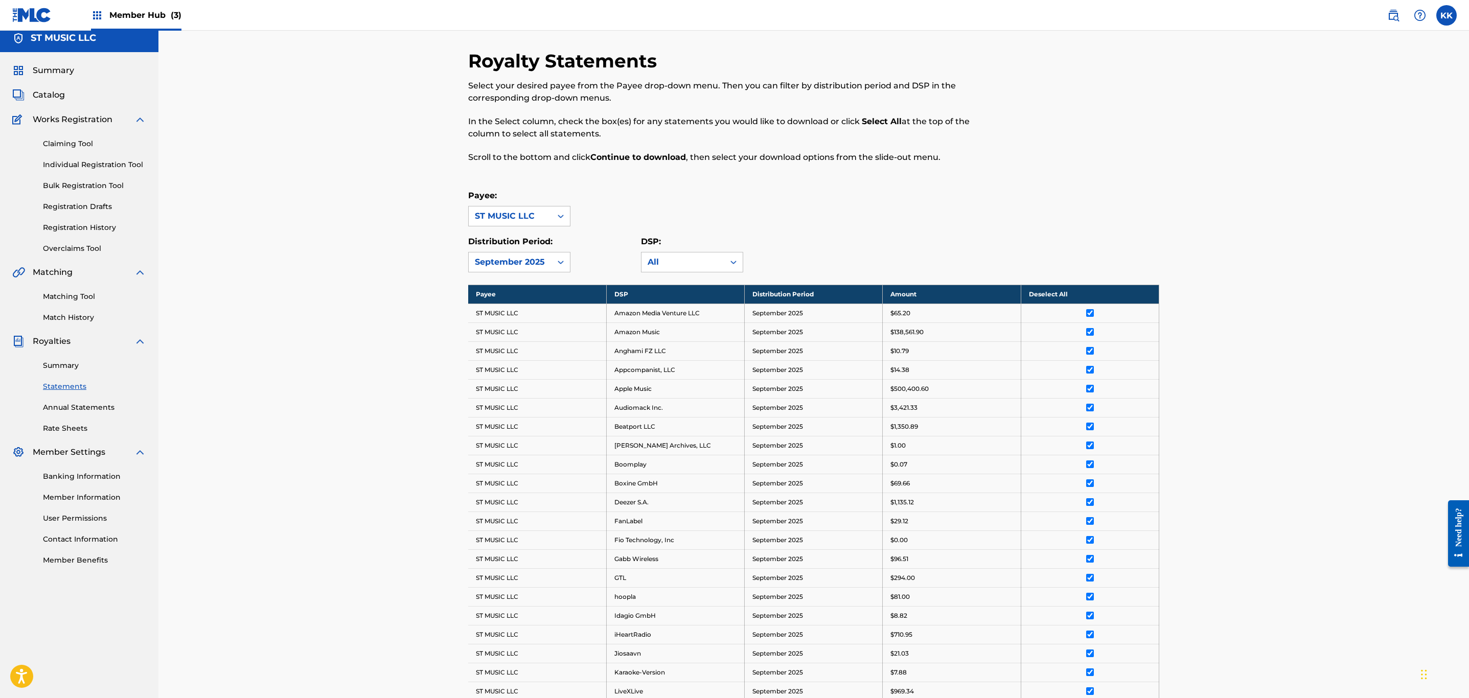
scroll to position [0, 0]
